Goal: Task Accomplishment & Management: Complete application form

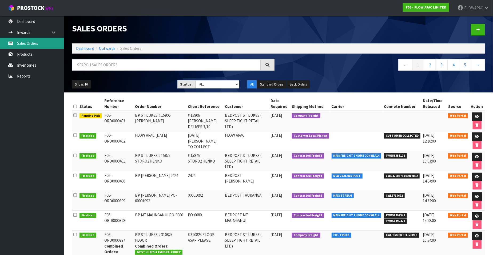
click at [33, 44] on link "Sales Orders" at bounding box center [32, 43] width 64 height 11
click at [478, 30] on icon at bounding box center [478, 30] width 4 height 4
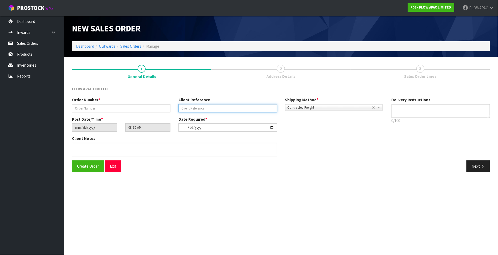
click at [201, 107] on input "text" at bounding box center [227, 108] width 98 height 8
paste input "MAI-1223"
type input "MAI-1223"
click at [146, 108] on input "text" at bounding box center [121, 108] width 98 height 8
paste input "MAI-1223"
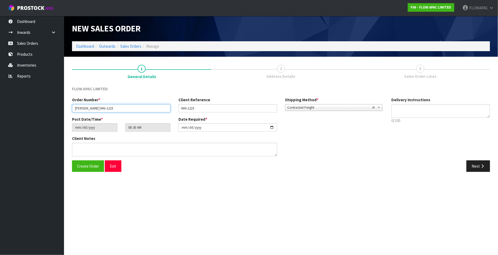
type input "[PERSON_NAME] MAI-1223"
click at [272, 127] on input "[DATE]" at bounding box center [227, 128] width 98 height 8
type input "[DATE]"
click at [215, 110] on input "MAI-1223" at bounding box center [227, 108] width 98 height 8
type input "MAI-1223 PLEASE DESPATCH 22/10 NO SOONER"
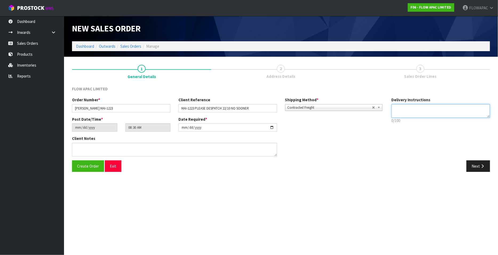
click at [408, 107] on textarea at bounding box center [441, 111] width 98 height 14
type textarea "STORE HAS REQUESTED WE SEND OUT ON THE 22/10 NO SOONER PLEASE"
click at [91, 169] on button "Create Order" at bounding box center [88, 166] width 32 height 11
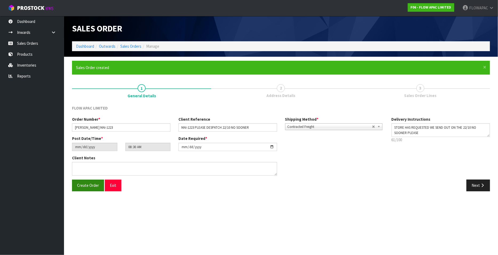
type input "10:30:00.000"
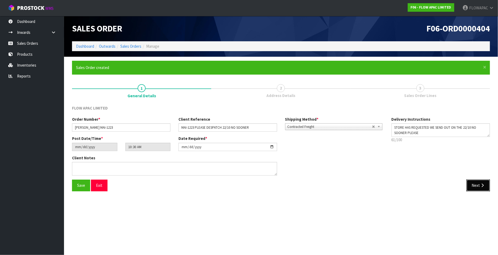
click at [481, 184] on icon "button" at bounding box center [482, 186] width 5 height 4
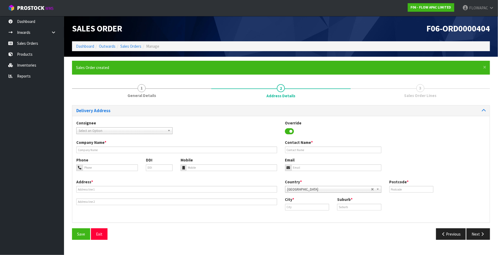
click at [101, 130] on span "Select an Option" at bounding box center [122, 131] width 87 height 6
type input "bedpost nel"
click at [118, 146] on em "BEDPOST NEL" at bounding box center [109, 146] width 20 height 5
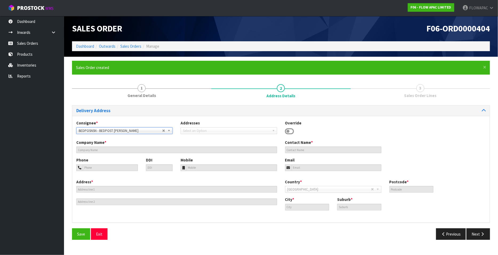
type input "BEDPOST [PERSON_NAME]"
type input "[PERSON_NAME]"
type input "Tel [PHONE_NUMBER]"
type input "[PERSON_NAME][EMAIL_ADDRESS][DOMAIN_NAME]"
type input "[STREET_ADDRESS][PERSON_NAME]"
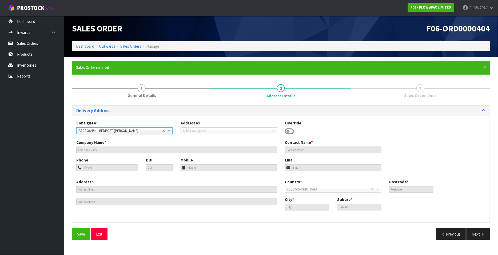
type input "7010"
type input "[PERSON_NAME]"
type input "TOI TOI"
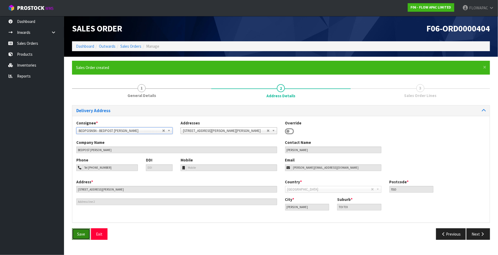
click at [85, 233] on button "Save" at bounding box center [81, 234] width 18 height 11
click at [480, 236] on icon "button" at bounding box center [482, 234] width 5 height 4
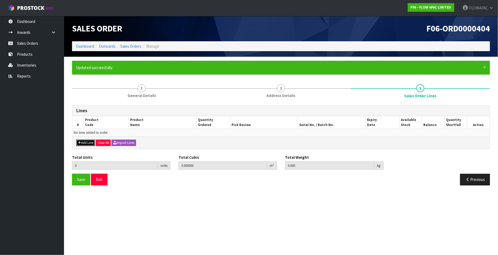
click at [90, 143] on button "Add Line" at bounding box center [85, 143] width 19 height 6
type input "0"
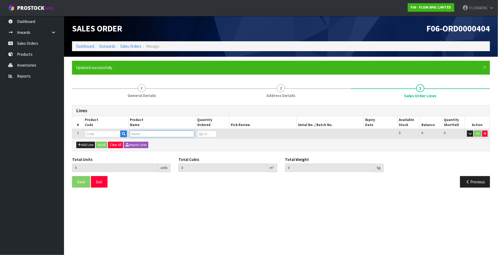
click at [141, 135] on input "text" at bounding box center [162, 134] width 64 height 7
type input "ADJ BASE FLEX LSX L"
click at [166, 142] on strong "ADJ BASE FLEX LSX L" at bounding box center [154, 142] width 37 height 5
type input "ADJ BASE FLEX LSX LONG SINGLE"
type input "0.000000"
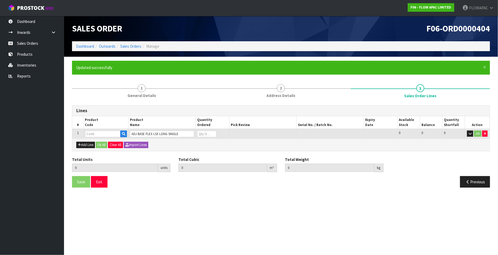
type input "0.000"
type input "BZF021102"
type input "0"
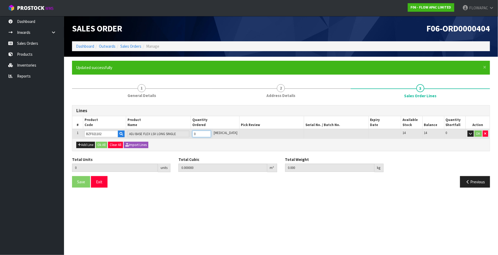
type input "1"
type input "0.18772"
type input "66"
type input "1"
click at [211, 133] on input "1" at bounding box center [201, 134] width 19 height 7
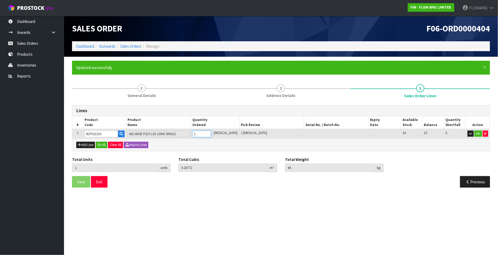
type input "2"
type input "0.37544"
type input "132"
type input "2"
click at [211, 133] on input "2" at bounding box center [201, 134] width 19 height 7
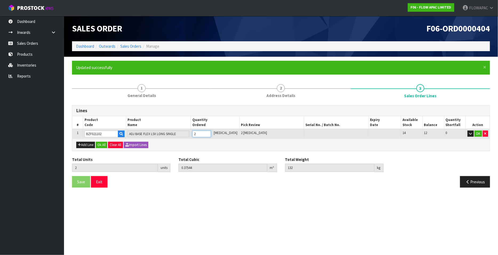
type input "3"
type input "0.56316"
type input "198"
type input "3"
click at [211, 133] on input "3" at bounding box center [201, 134] width 19 height 7
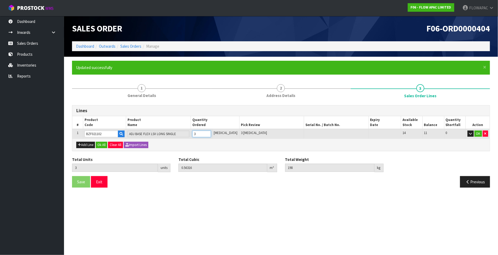
type input "4"
type input "0.75088"
type input "264"
type input "4"
click at [211, 133] on input "4" at bounding box center [201, 134] width 19 height 7
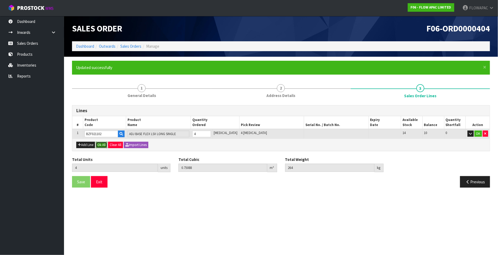
click at [101, 143] on button "Ok All" at bounding box center [101, 145] width 11 height 6
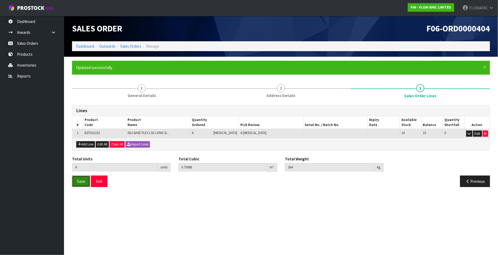
click at [83, 181] on span "Save" at bounding box center [81, 181] width 8 height 5
click at [100, 181] on button "Exit" at bounding box center [99, 181] width 17 height 11
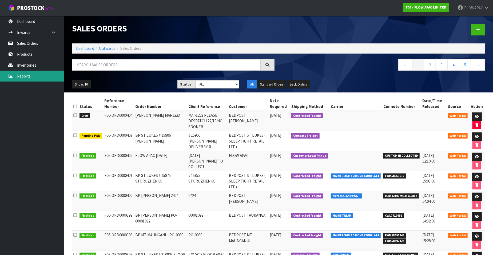
click at [28, 77] on link "Reports" at bounding box center [32, 76] width 64 height 11
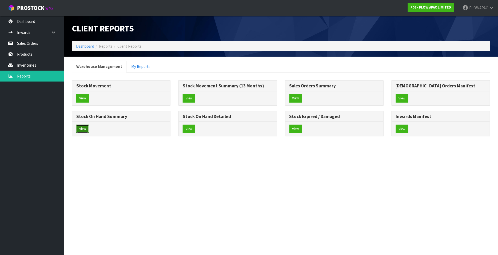
click at [82, 128] on button "View" at bounding box center [82, 129] width 13 height 9
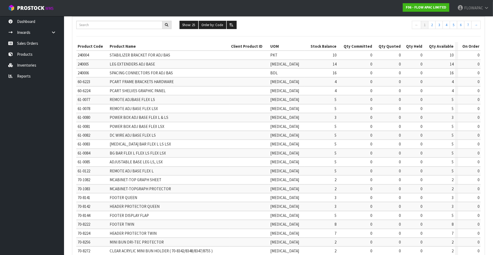
scroll to position [112, 0]
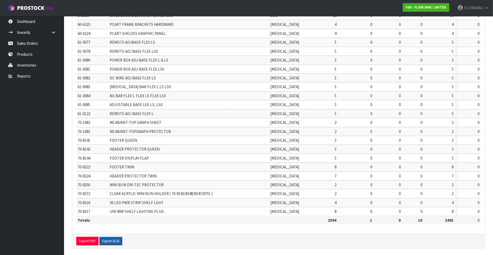
click at [113, 238] on button "Export XLSX" at bounding box center [110, 241] width 23 height 9
